Goal: Entertainment & Leisure: Consume media (video, audio)

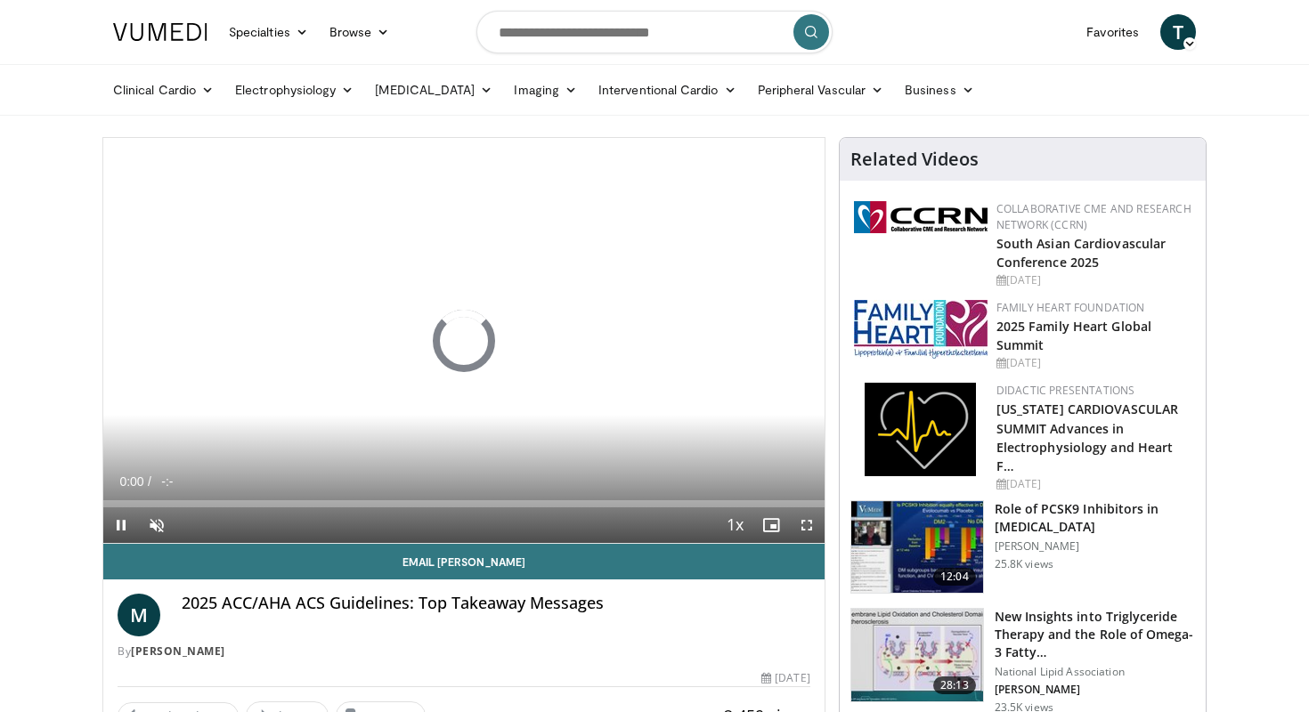
scroll to position [9, 0]
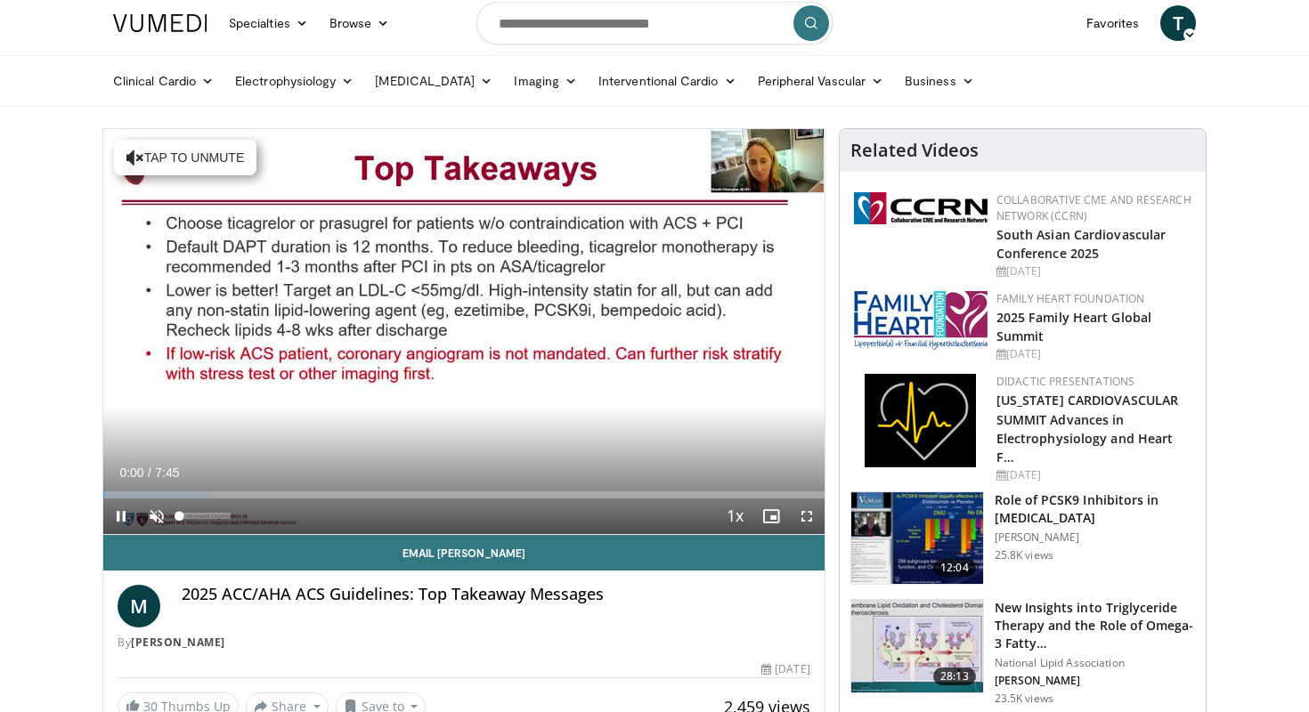
click at [156, 512] on span "Video Player" at bounding box center [157, 517] width 36 height 36
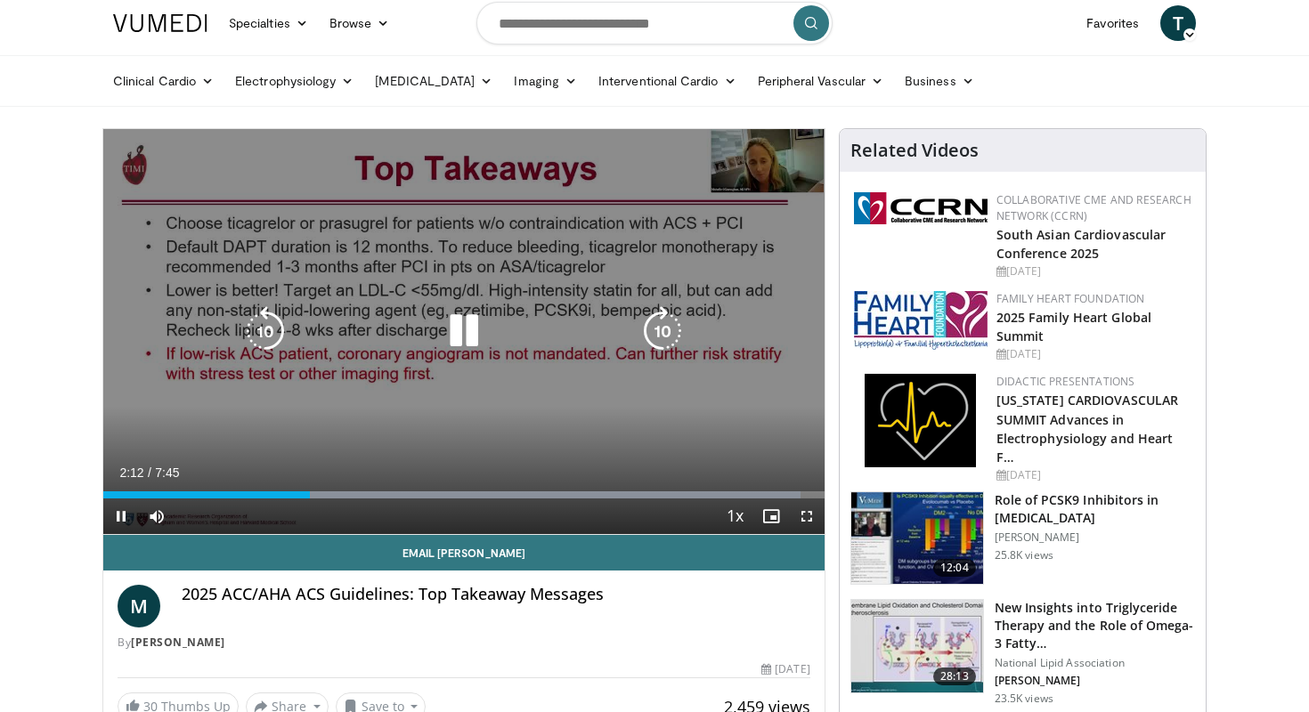
click at [454, 333] on icon "Video Player" at bounding box center [464, 331] width 50 height 50
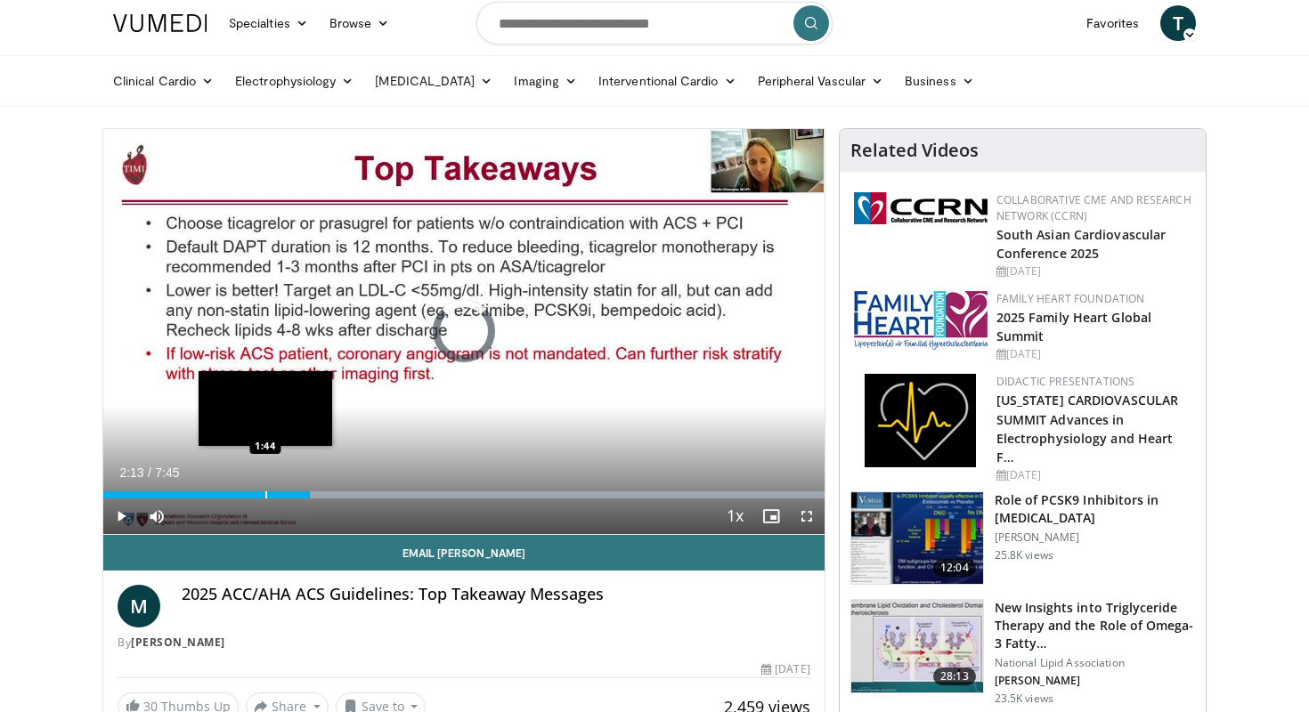
click at [265, 497] on div "Loaded : 99.98% 2:13 1:44" at bounding box center [463, 495] width 721 height 7
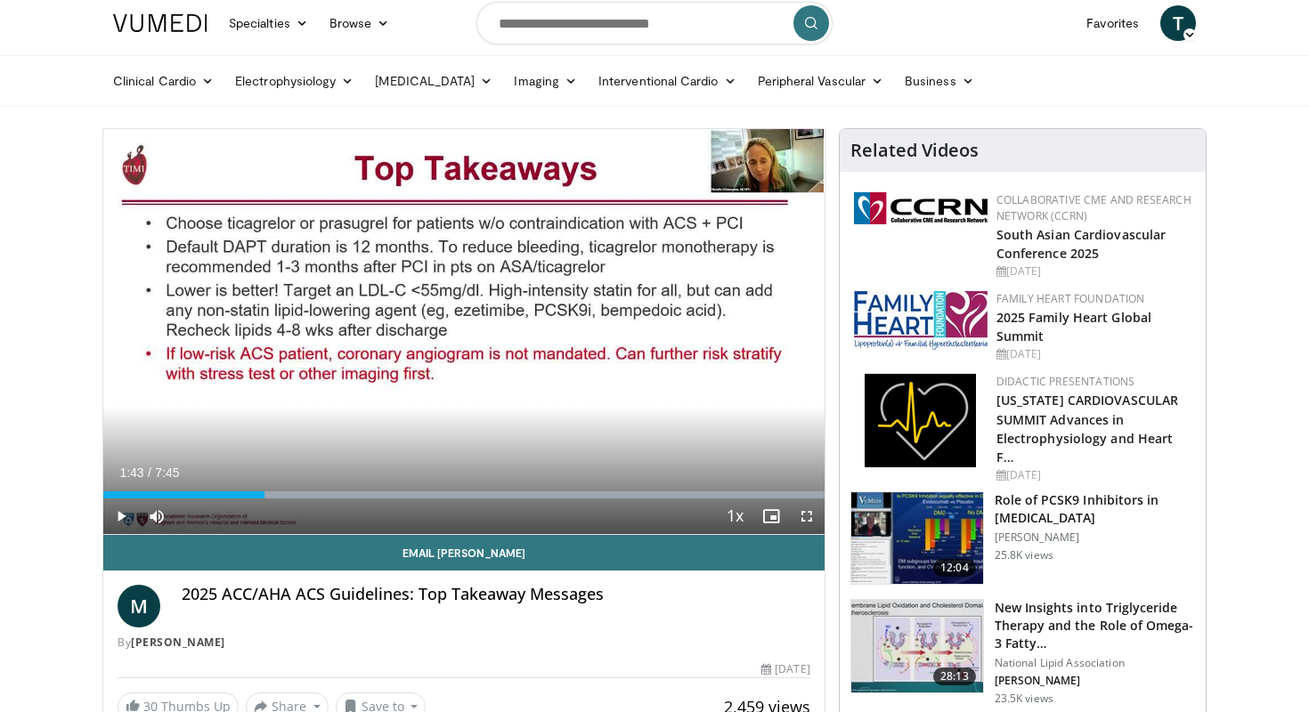
click at [119, 515] on span "Video Player" at bounding box center [121, 517] width 36 height 36
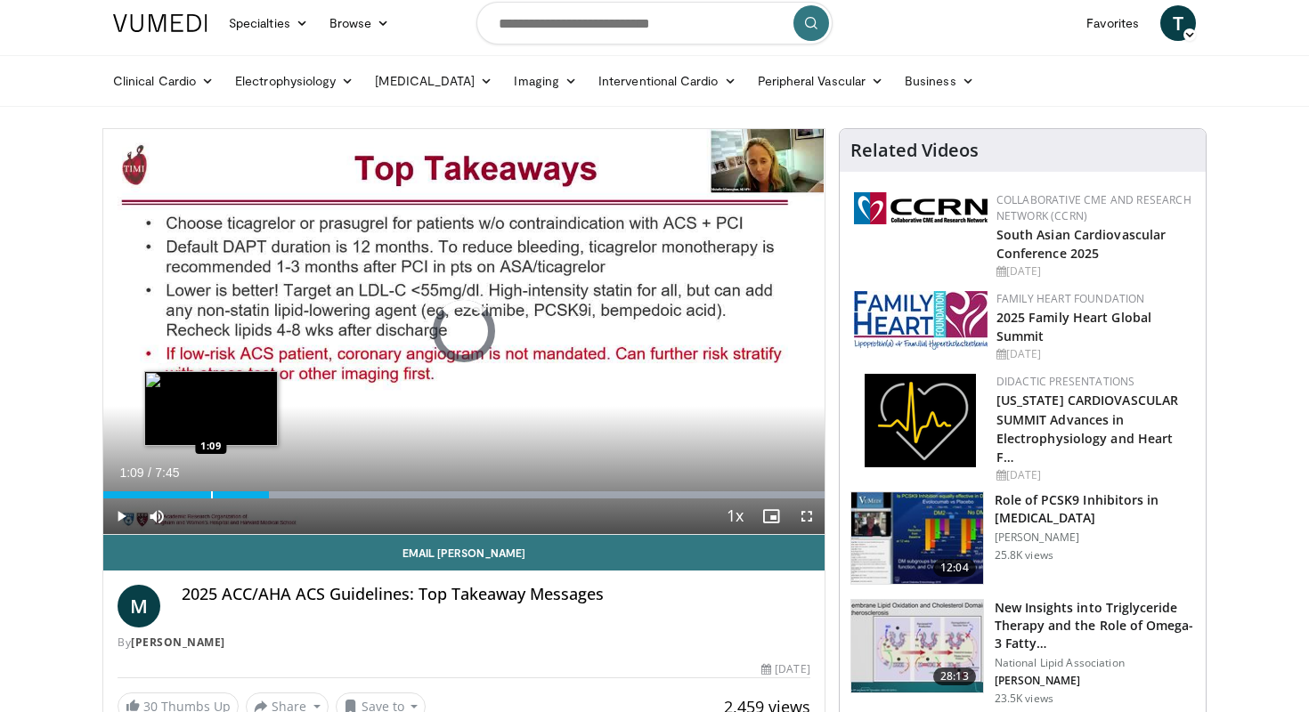
click at [211, 492] on div "Progress Bar" at bounding box center [212, 495] width 2 height 7
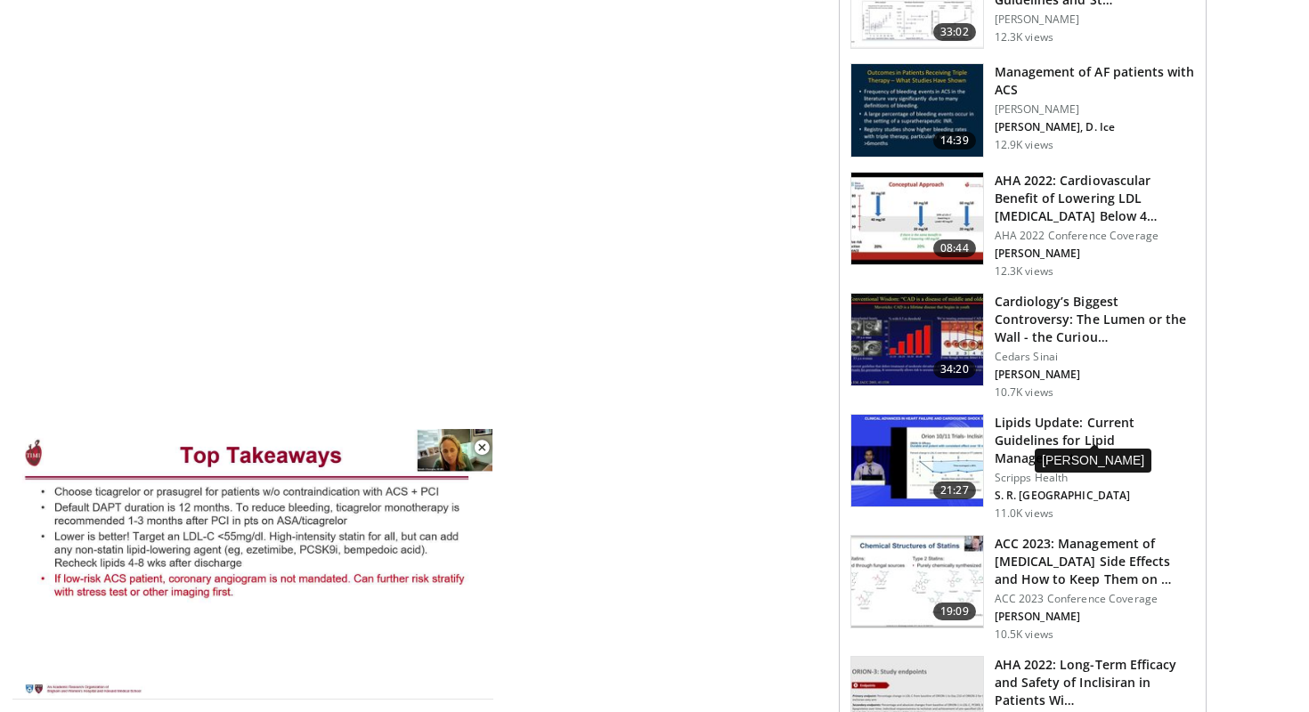
scroll to position [1366, 0]
